Goal: Task Accomplishment & Management: Use online tool/utility

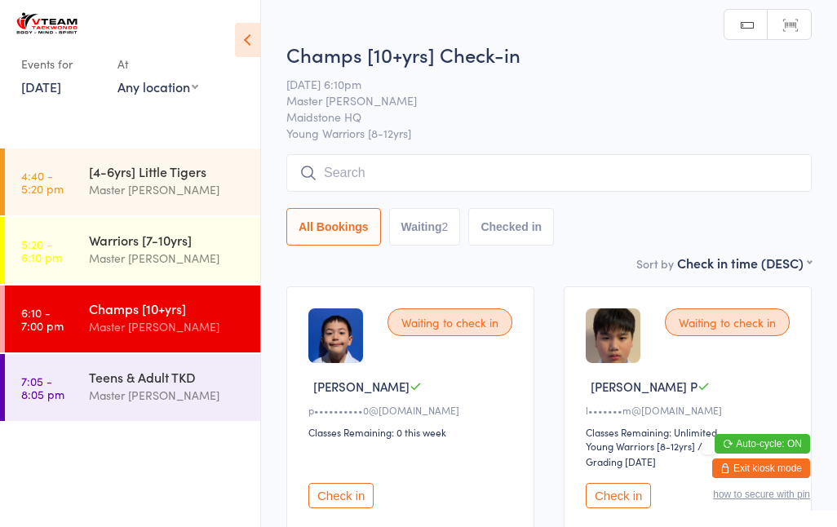
click at [627, 156] on input "search" at bounding box center [548, 173] width 525 height 38
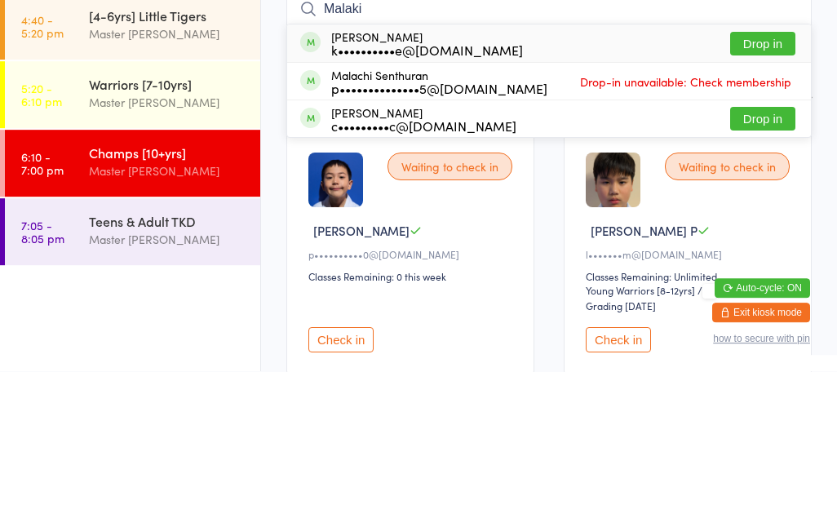
type input "Malaki"
click at [761, 188] on button "Drop in" at bounding box center [762, 200] width 65 height 24
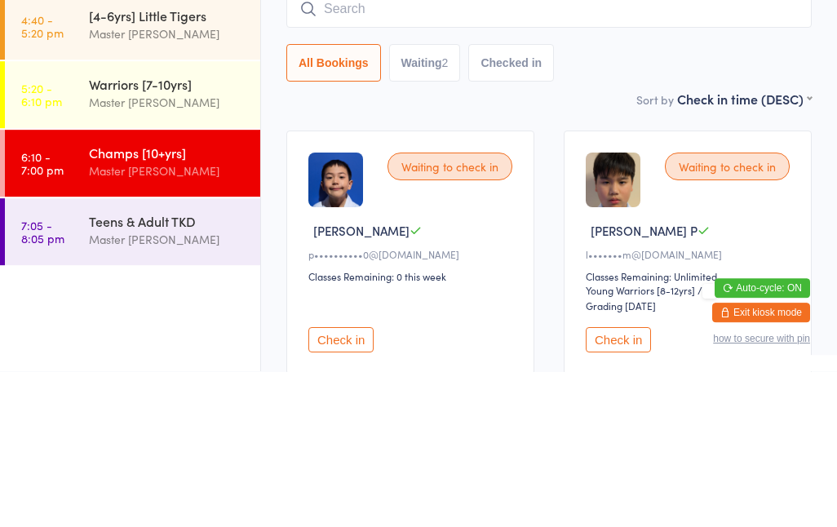
scroll to position [138, 0]
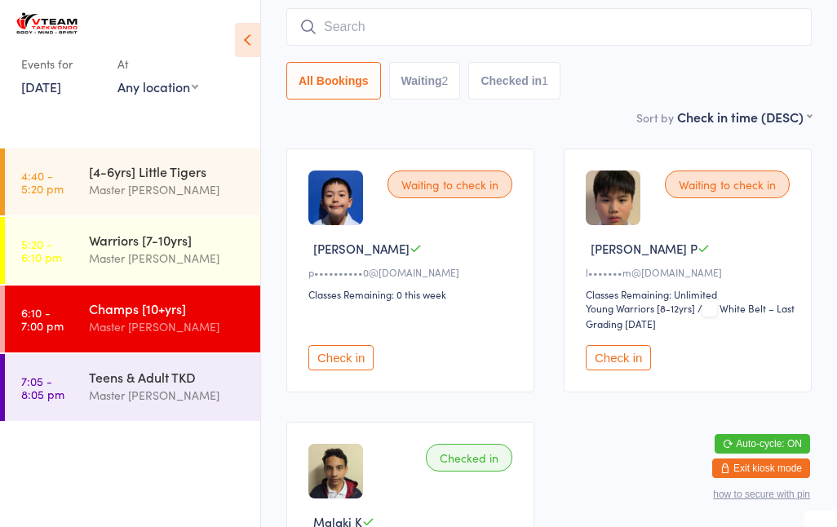
click at [312, 33] on icon at bounding box center [308, 27] width 15 height 15
click at [376, 11] on input "search" at bounding box center [548, 27] width 525 height 38
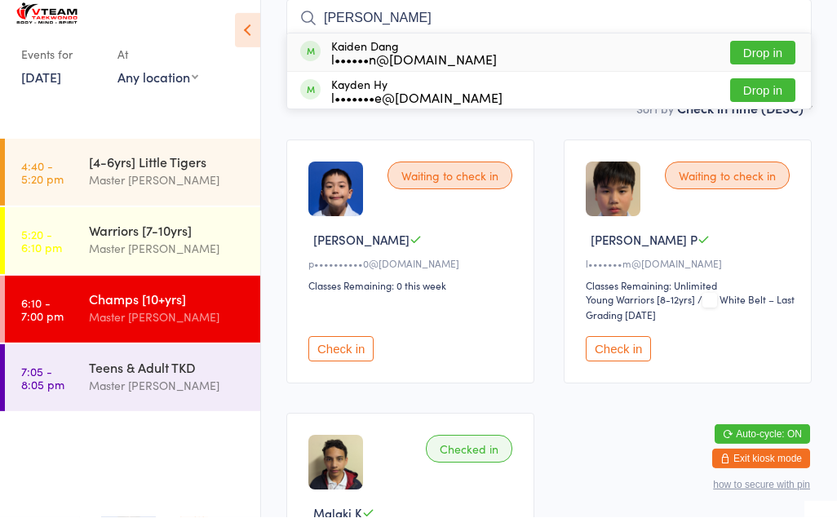
type input "[PERSON_NAME]"
click at [355, 62] on div "l••••••n@[DOMAIN_NAME]" at bounding box center [414, 68] width 166 height 13
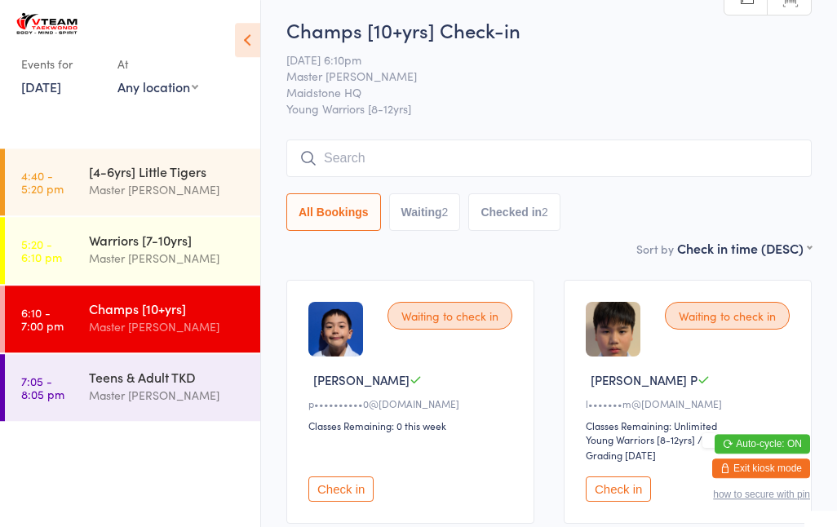
scroll to position [0, 0]
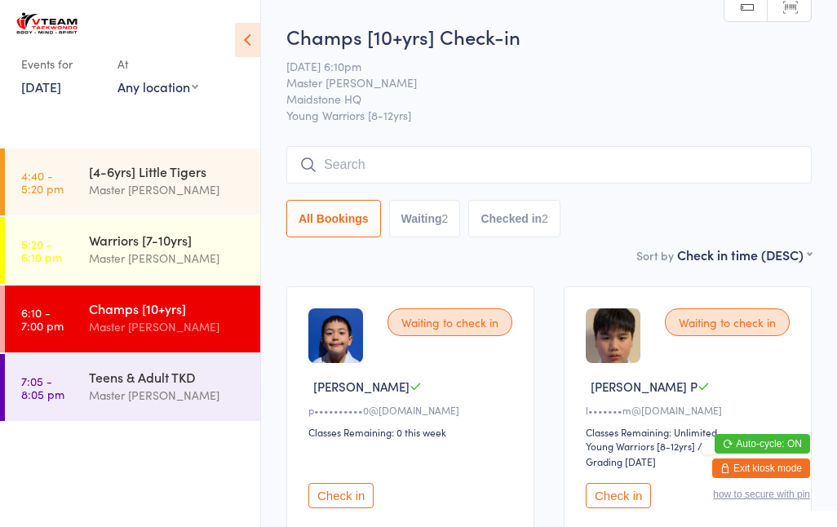
click at [551, 136] on div "Champs [10+yrs] Check-in [DATE] 6:10pm Master [PERSON_NAME] HQ [PERSON_NAME] Wa…" at bounding box center [548, 134] width 525 height 223
click at [547, 169] on input "search" at bounding box center [548, 165] width 525 height 38
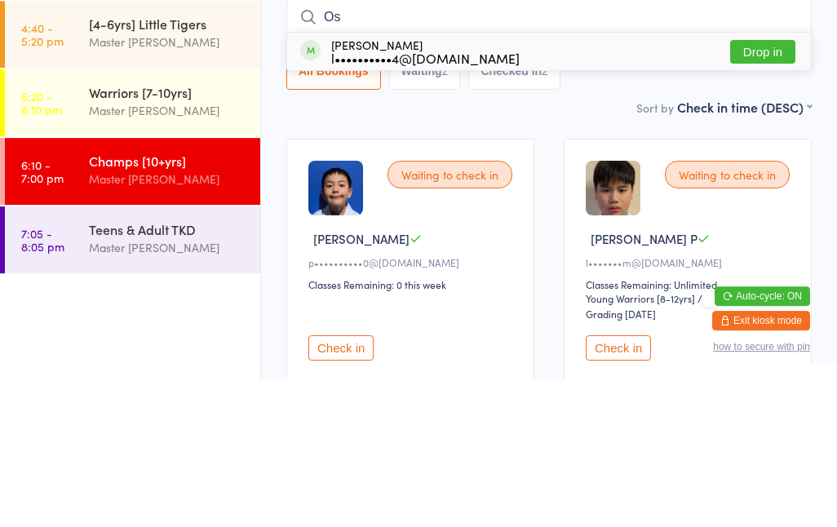
type input "Os"
click at [780, 188] on button "Drop in" at bounding box center [762, 200] width 65 height 24
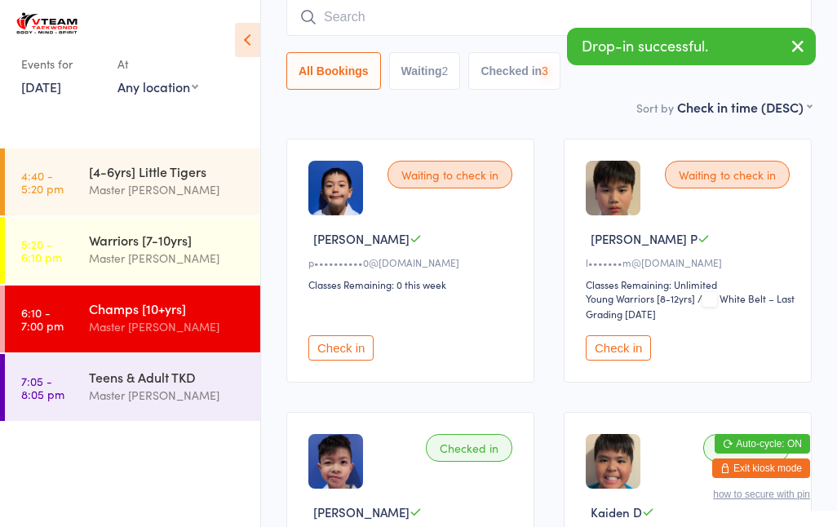
click at [468, 35] on input "search" at bounding box center [548, 17] width 525 height 38
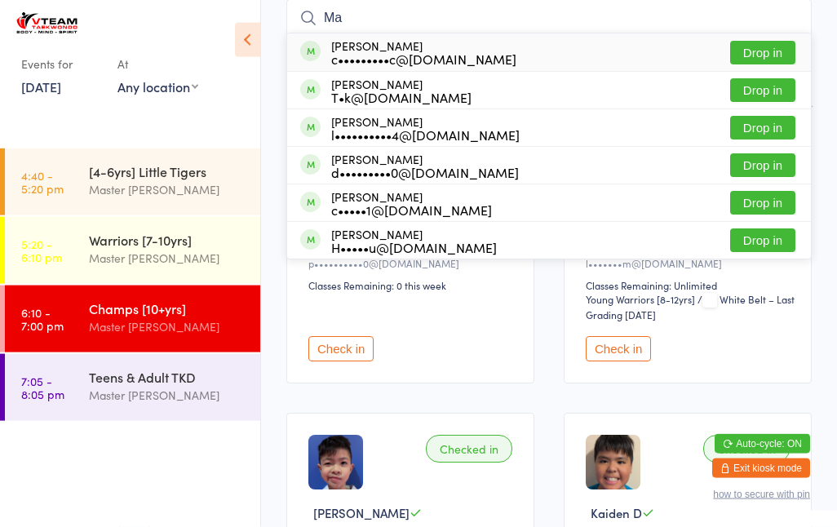
type input "Ma"
click at [771, 126] on button "Drop in" at bounding box center [762, 128] width 65 height 24
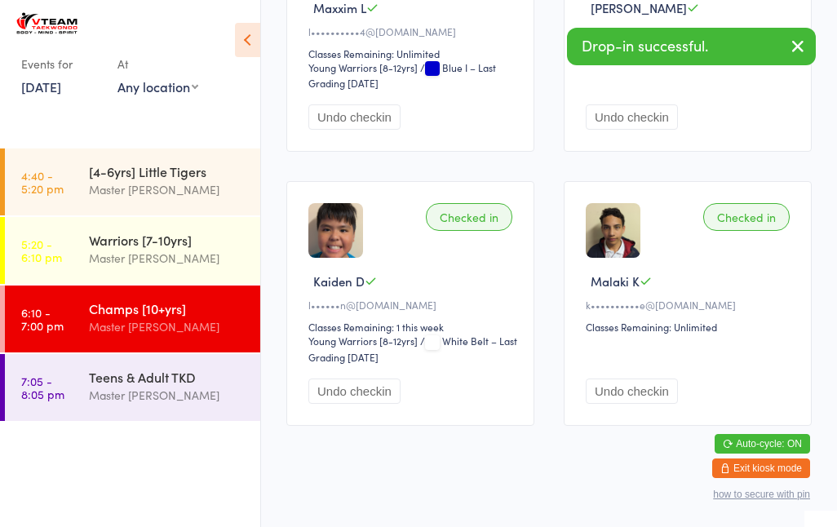
scroll to position [632, 0]
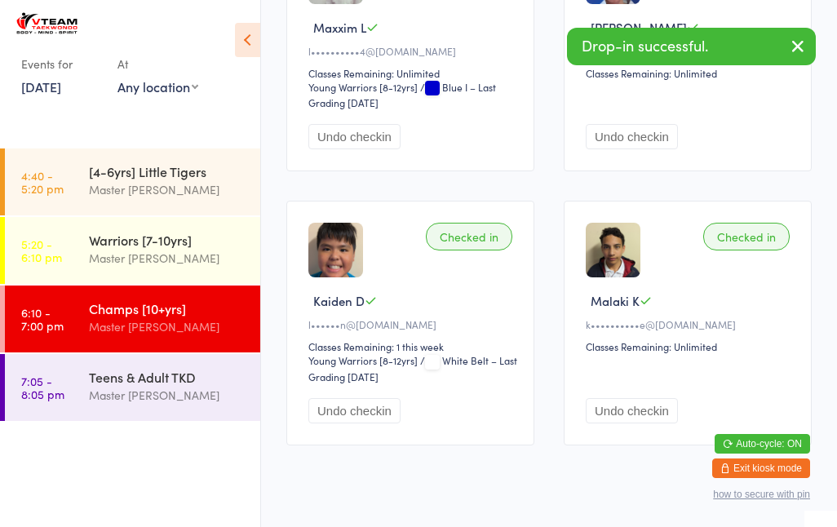
click at [561, 183] on div "Waiting to check in [PERSON_NAME] K p••••••••••0@[DOMAIN_NAME] Classes Remainin…" at bounding box center [549, 49] width 555 height 821
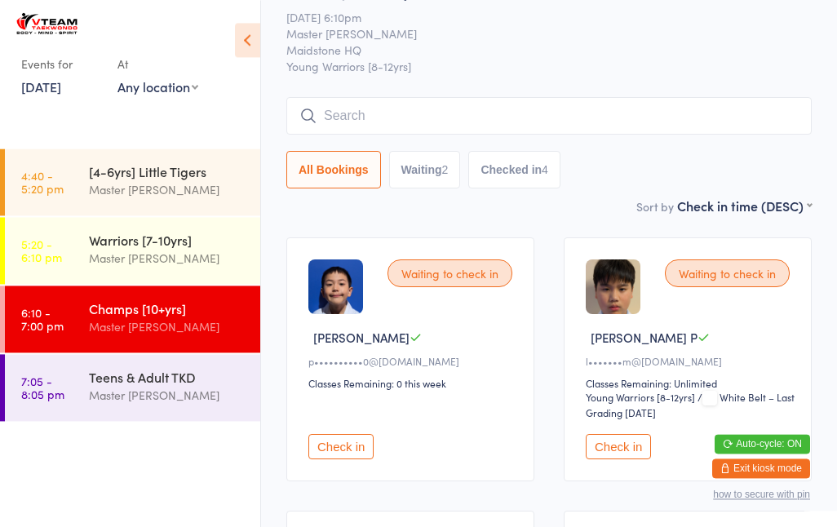
scroll to position [49, 0]
click at [350, 458] on button "Check in" at bounding box center [340, 446] width 65 height 25
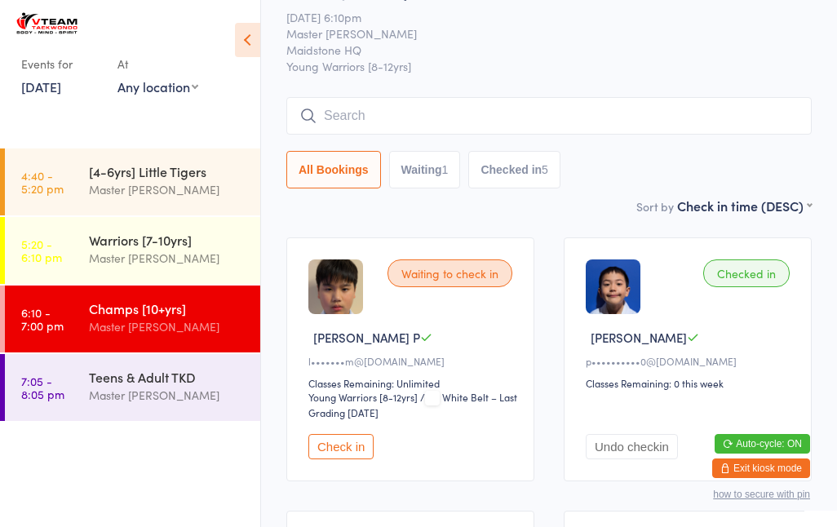
click at [357, 109] on input "search" at bounding box center [548, 116] width 525 height 38
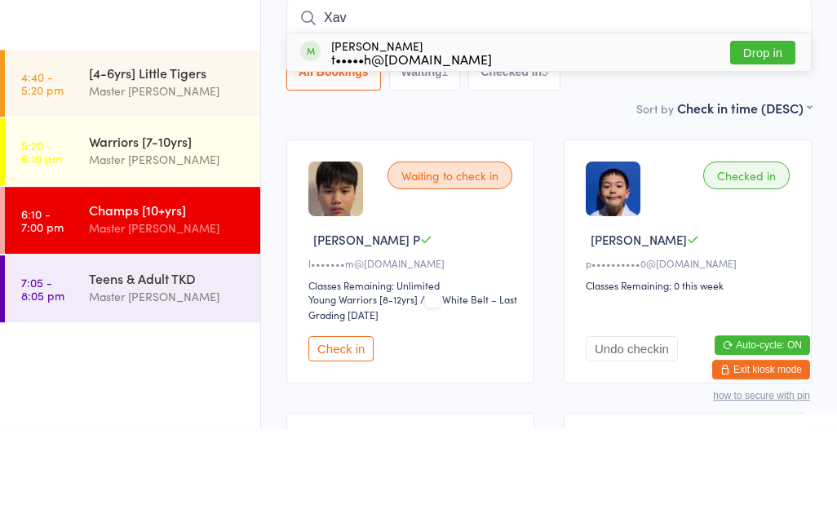
type input "Xav"
click at [744, 139] on button "Drop in" at bounding box center [762, 151] width 65 height 24
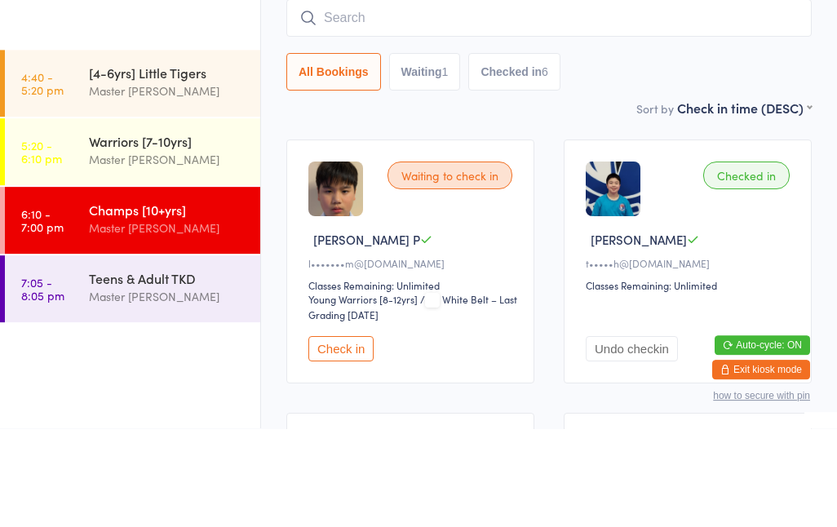
scroll to position [147, 0]
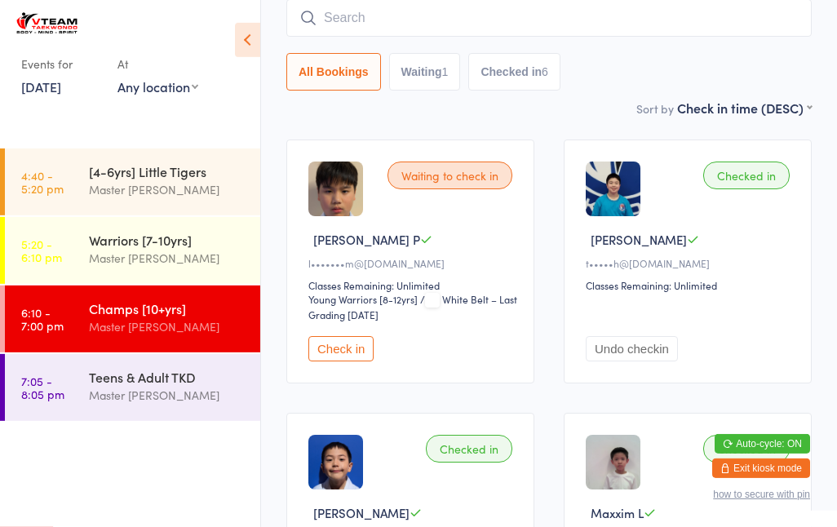
click at [180, 348] on div "Champs [10+yrs] Master [PERSON_NAME]" at bounding box center [174, 318] width 171 height 64
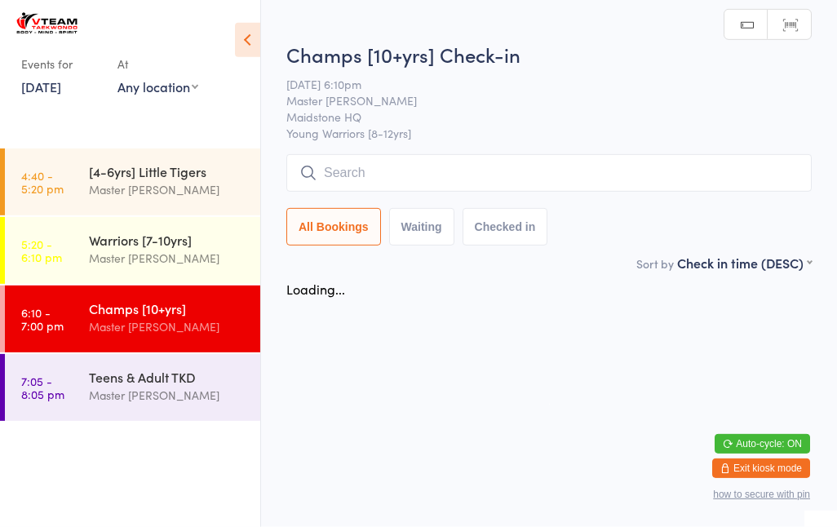
scroll to position [0, 0]
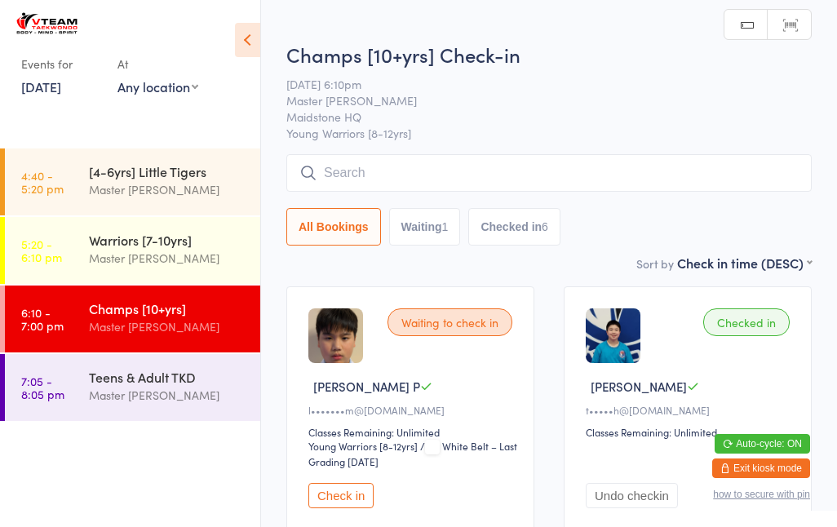
click at [374, 179] on input "search" at bounding box center [548, 173] width 525 height 38
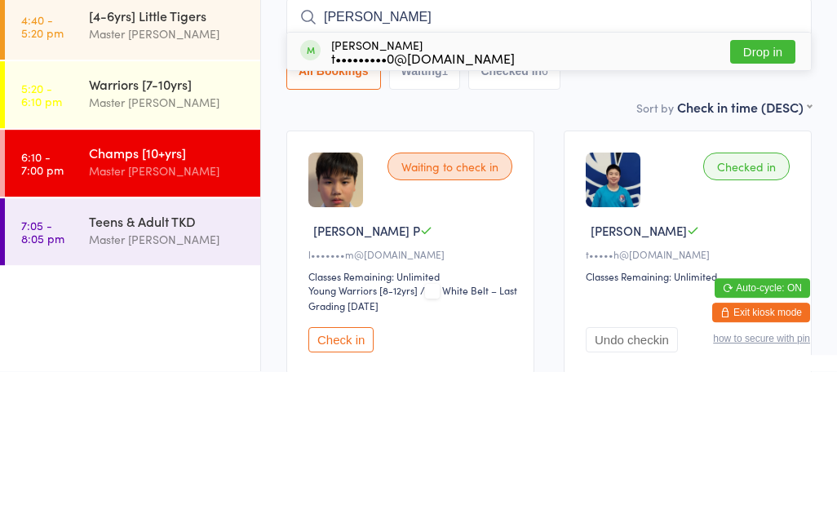
type input "[PERSON_NAME]"
click at [463, 207] on div "t•••••••••0@[DOMAIN_NAME]" at bounding box center [423, 213] width 184 height 13
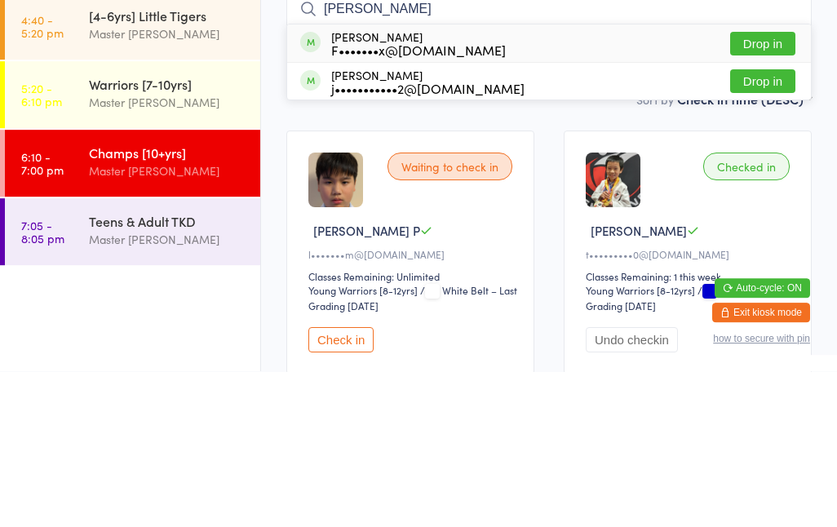
type input "[PERSON_NAME]"
click at [421, 186] on div "[PERSON_NAME] F•••••••x@[DOMAIN_NAME]" at bounding box center [418, 199] width 175 height 26
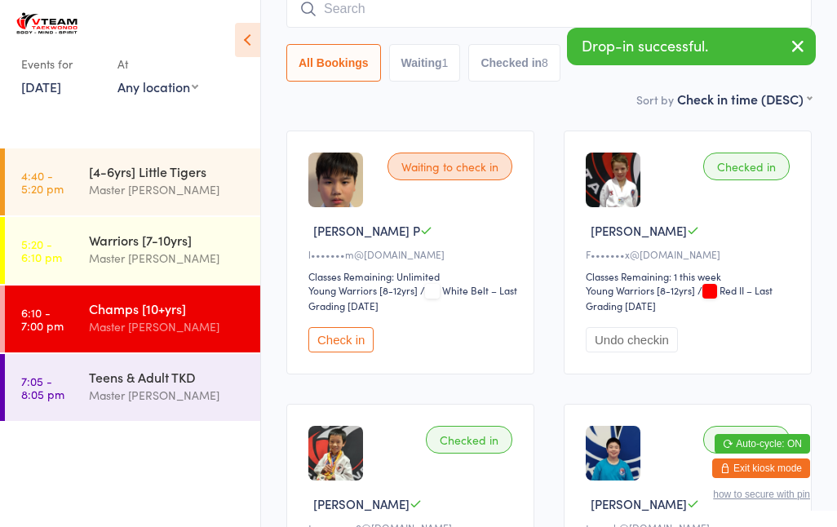
click at [402, 15] on input "search" at bounding box center [548, 9] width 525 height 38
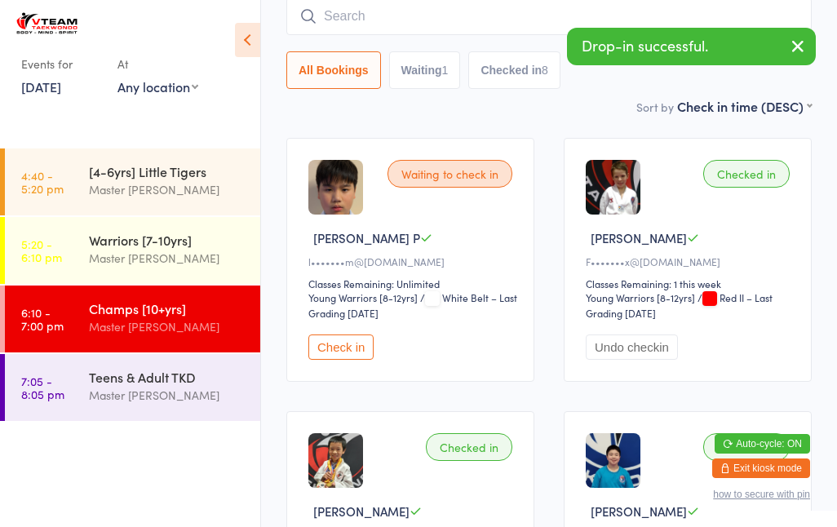
scroll to position [147, 0]
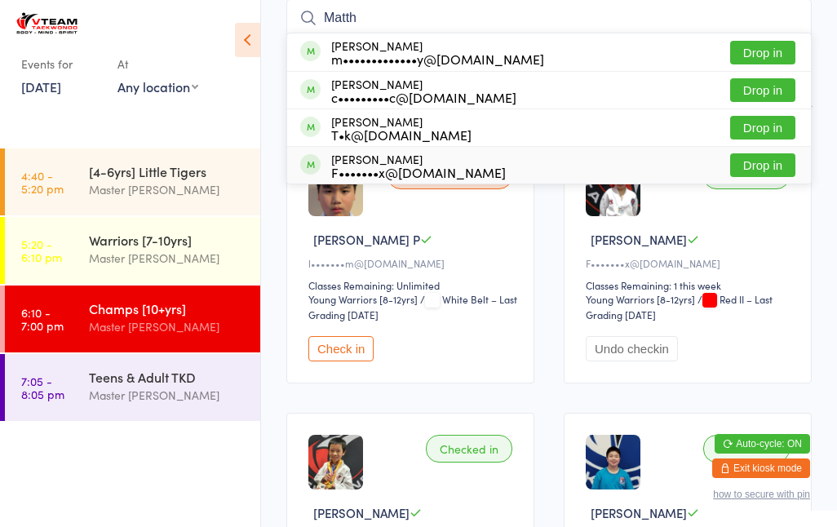
type input "Matth"
click at [399, 166] on div "F•••••••x@[DOMAIN_NAME]" at bounding box center [418, 172] width 175 height 13
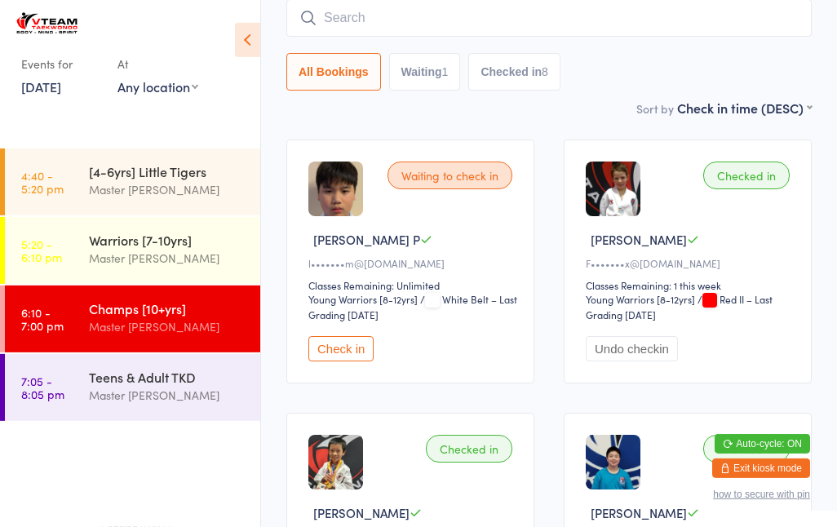
scroll to position [148, 0]
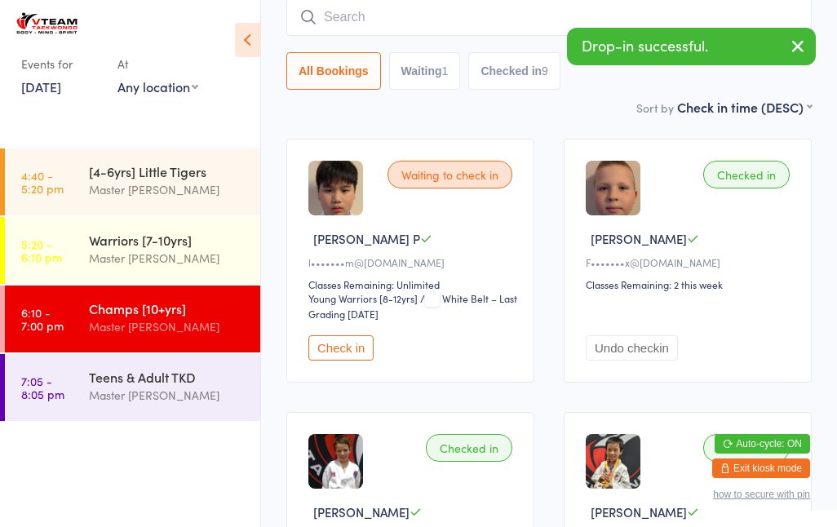
click at [449, 25] on input "search" at bounding box center [548, 17] width 525 height 38
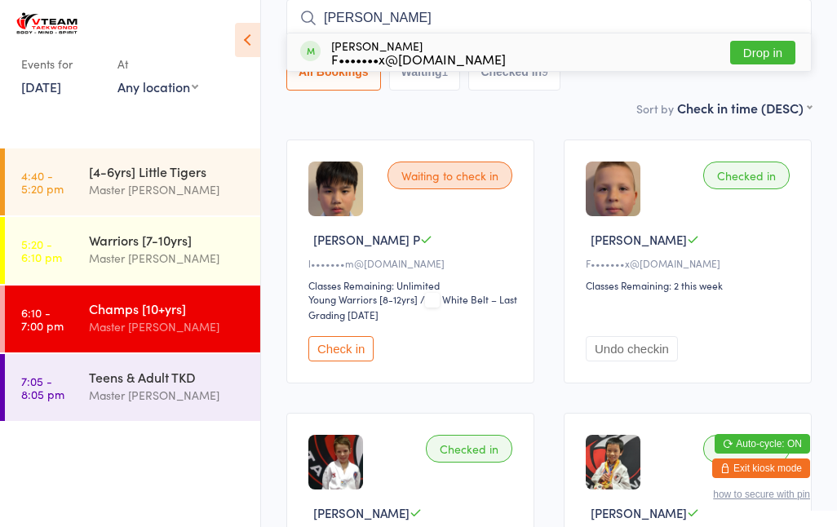
type input "[PERSON_NAME]"
click at [771, 51] on button "Drop in" at bounding box center [762, 53] width 65 height 24
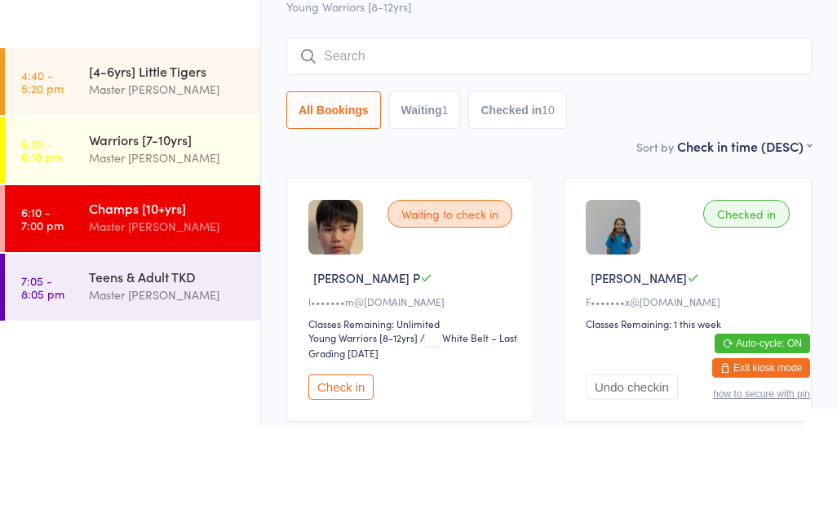
scroll to position [108, 0]
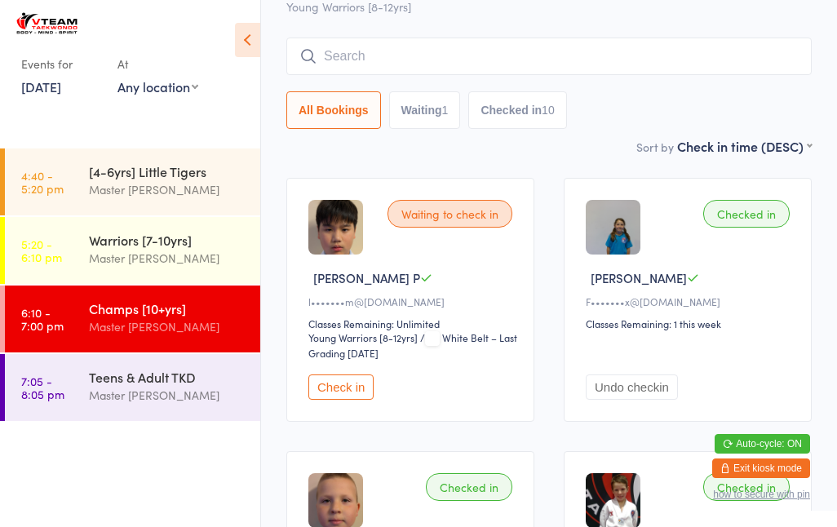
click at [507, 64] on input "search" at bounding box center [548, 57] width 525 height 38
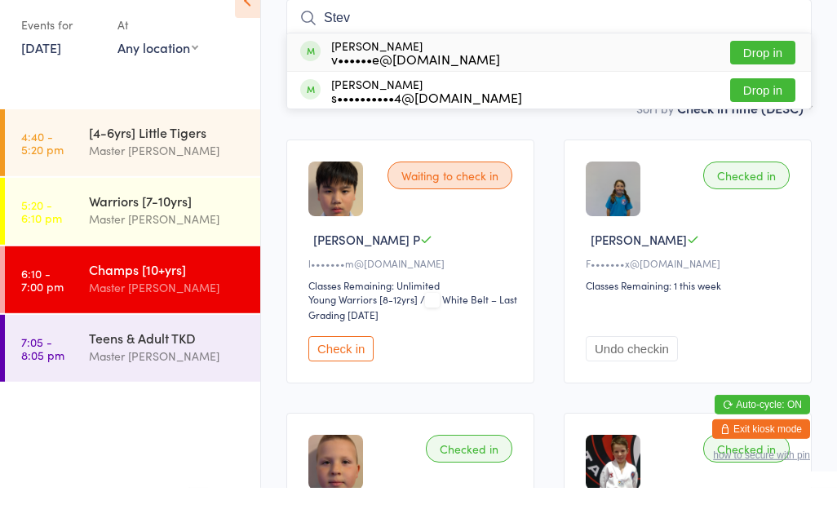
type input "Stev"
click at [413, 130] on div "s••••••••••4@[DOMAIN_NAME]" at bounding box center [426, 136] width 191 height 13
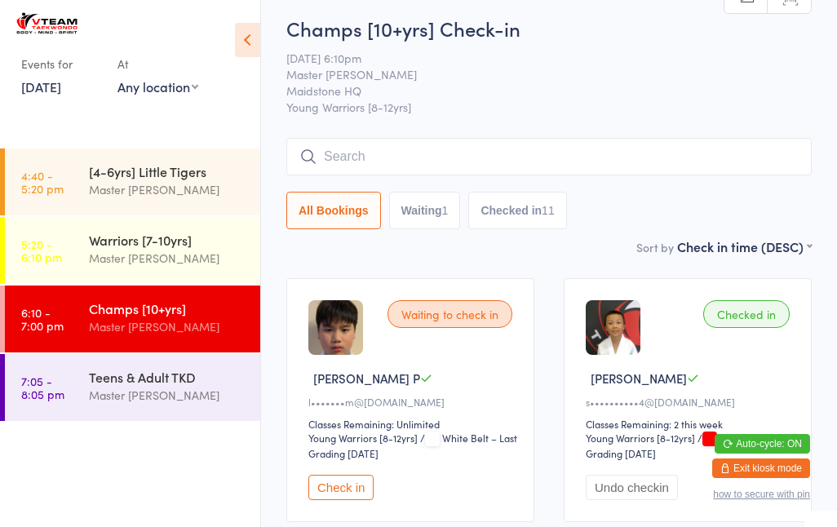
scroll to position [0, 0]
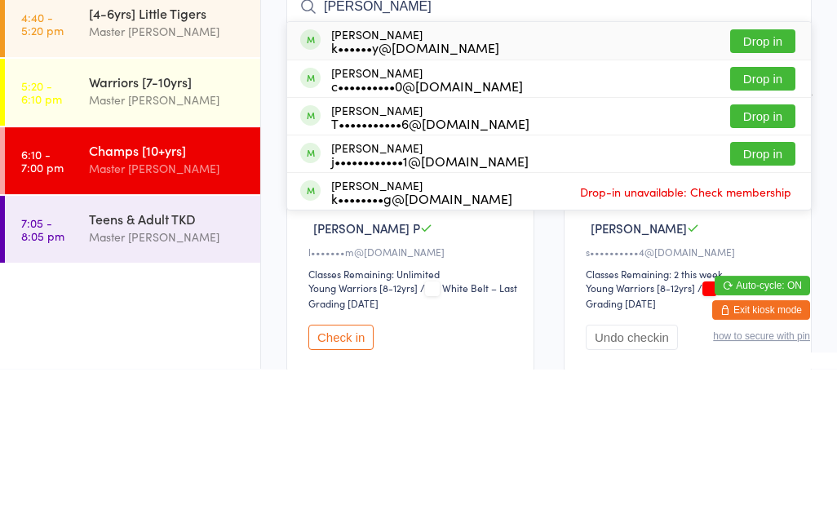
type input "J"
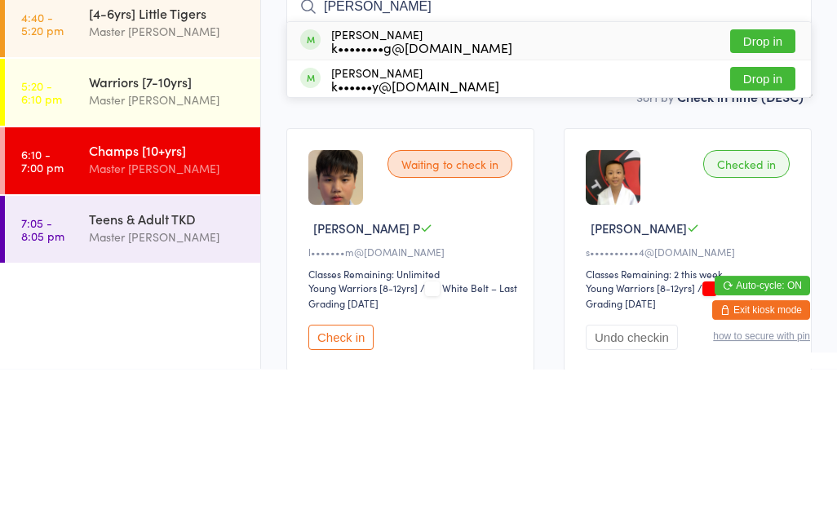
type input "[PERSON_NAME]"
click at [777, 188] on button "Drop in" at bounding box center [762, 200] width 65 height 24
